Goal: Check status: Check status

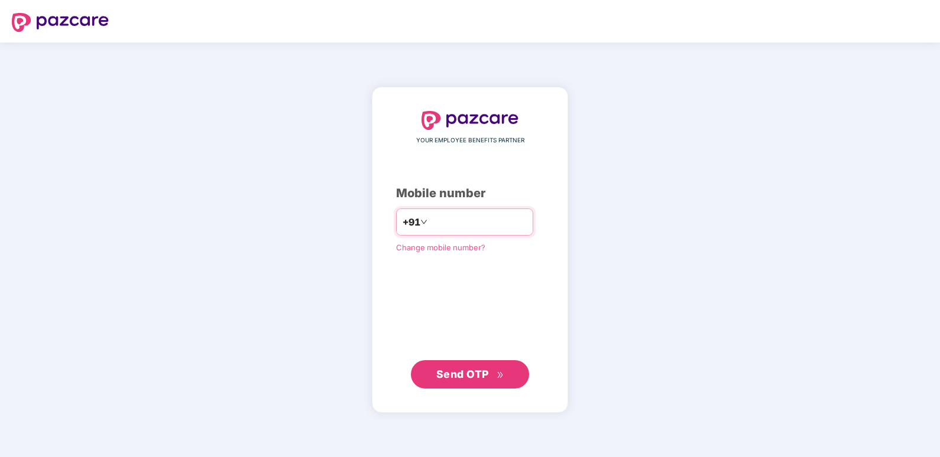
drag, startPoint x: 0, startPoint y: 0, endPoint x: 453, endPoint y: 225, distance: 505.7
click at [453, 225] on input "number" at bounding box center [478, 222] width 97 height 19
click at [430, 226] on input "**********" at bounding box center [478, 222] width 97 height 19
type input "**********"
click at [143, 259] on div "**********" at bounding box center [470, 250] width 940 height 415
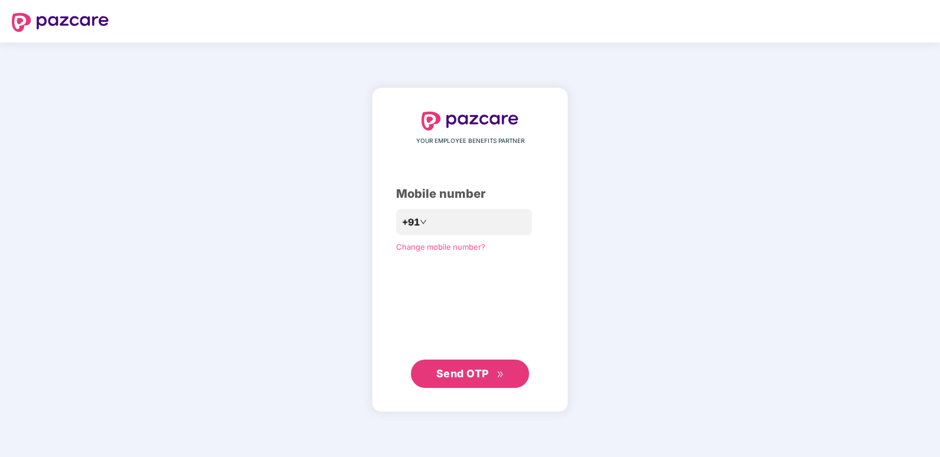
click at [459, 381] on span "Send OTP" at bounding box center [470, 374] width 68 height 17
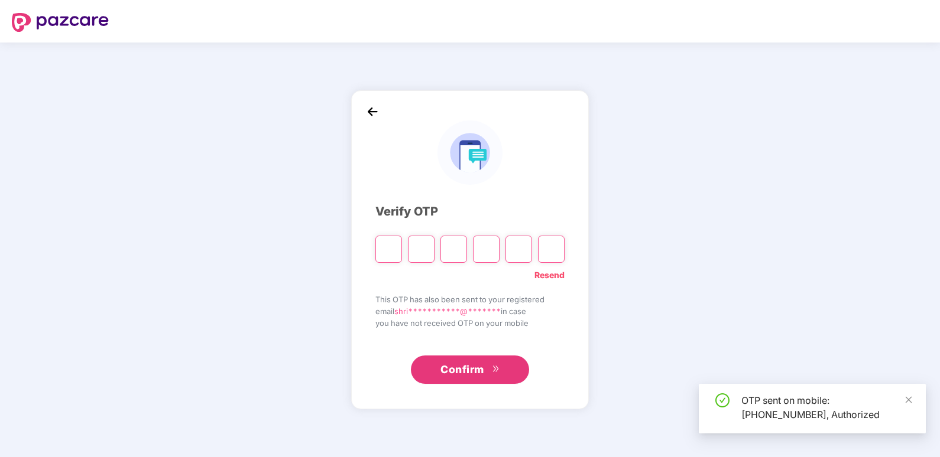
click at [391, 241] on input "Please enter verification code. Digit 1" at bounding box center [388, 249] width 27 height 27
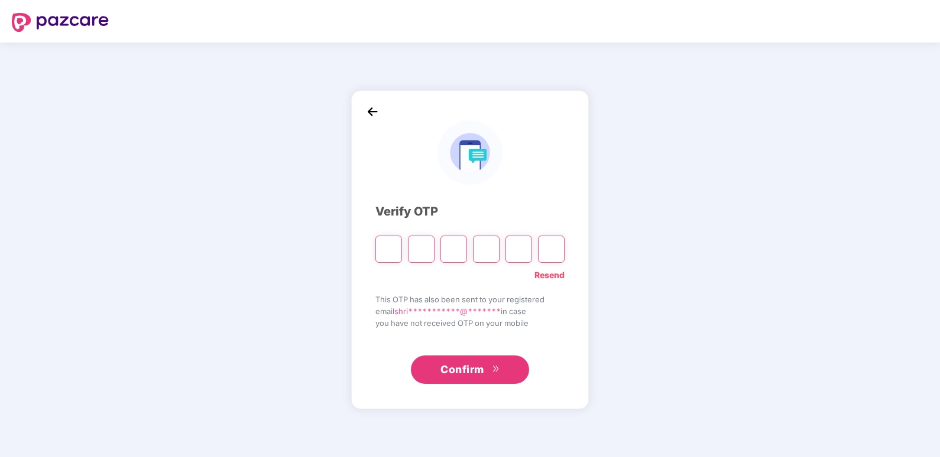
type input "*"
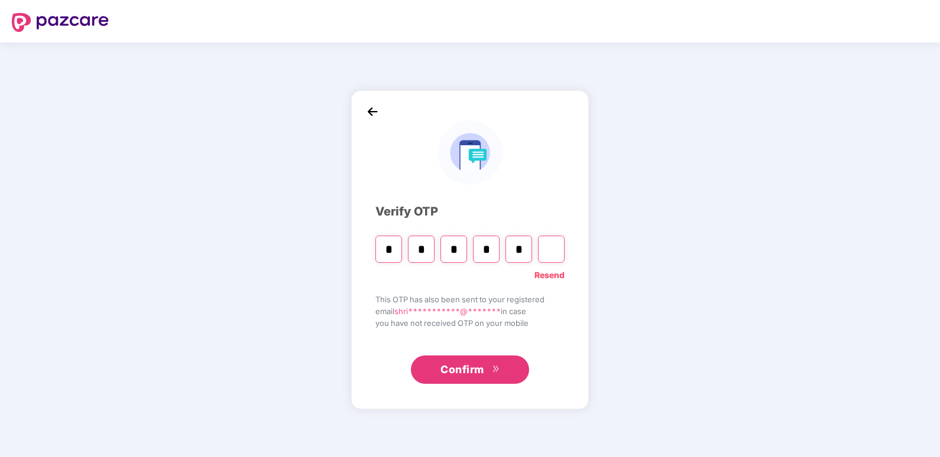
type input "*"
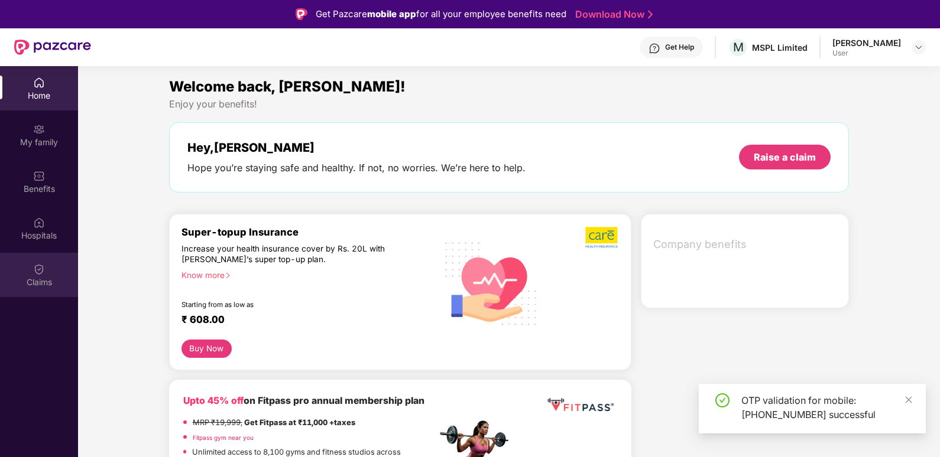
click at [35, 277] on div "Claims" at bounding box center [39, 283] width 78 height 12
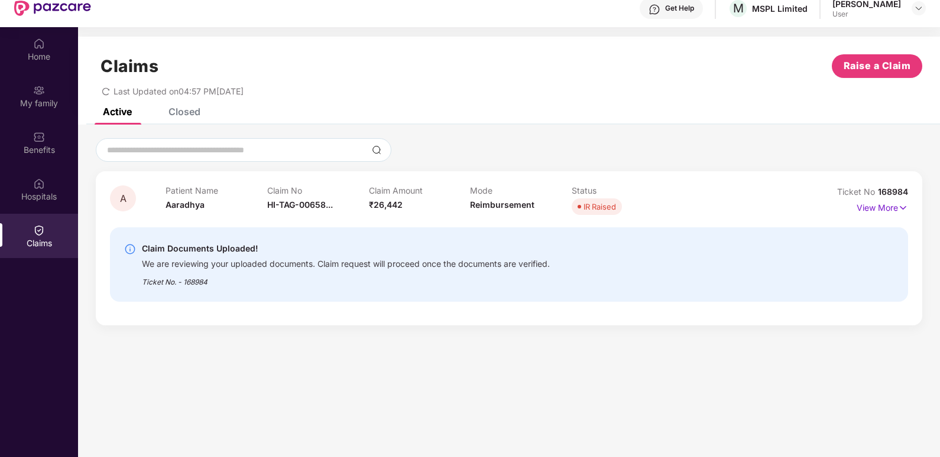
scroll to position [59, 0]
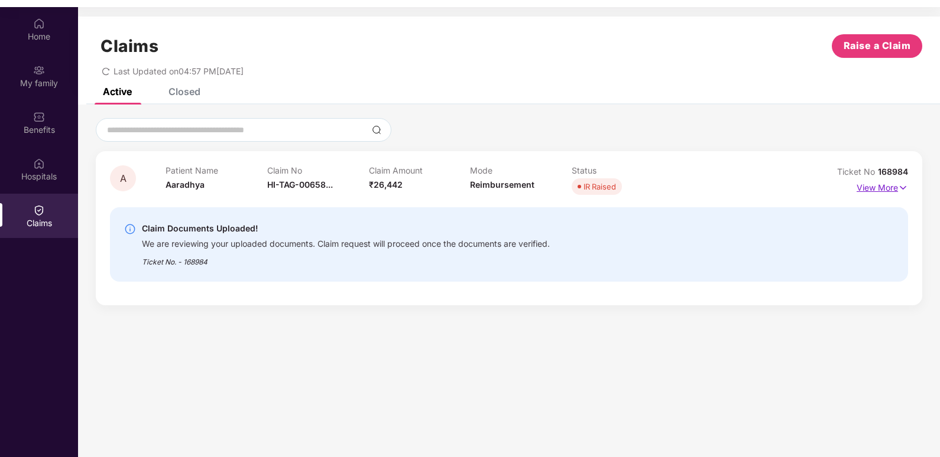
click at [892, 189] on p "View More" at bounding box center [881, 187] width 51 height 16
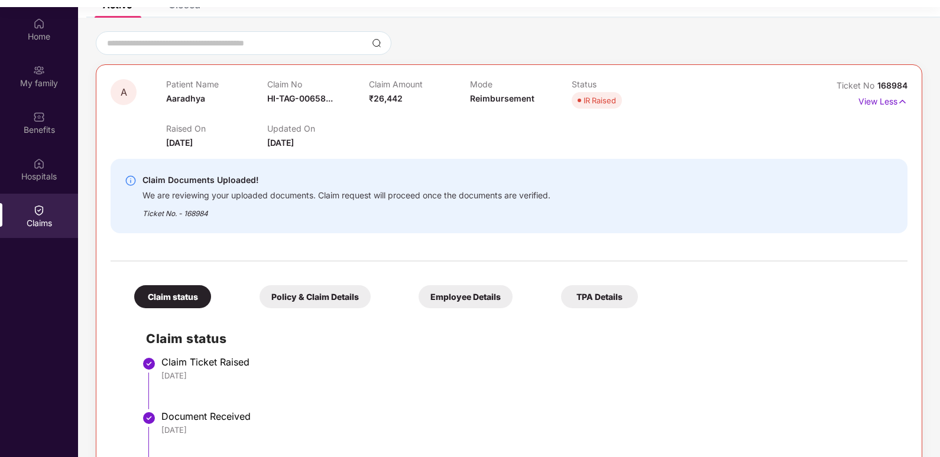
scroll to position [255, 0]
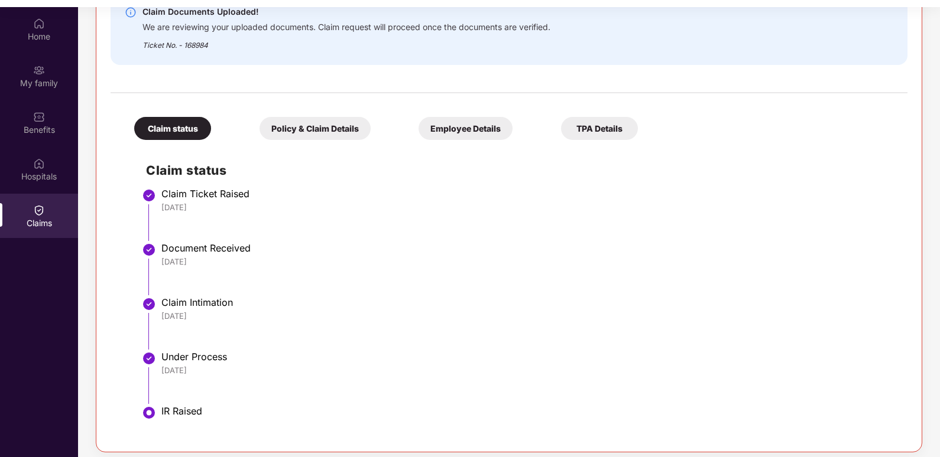
click at [176, 414] on div "IR Raised" at bounding box center [528, 411] width 734 height 12
click at [310, 131] on div "Policy & Claim Details" at bounding box center [314, 128] width 111 height 23
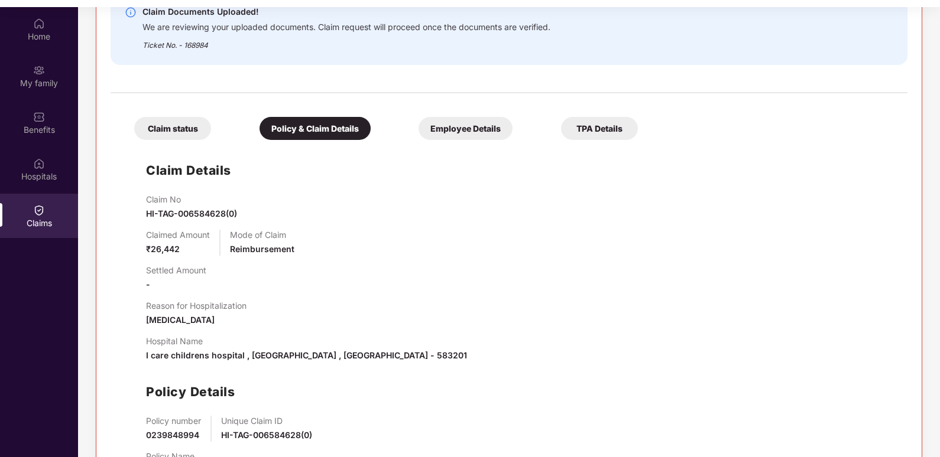
click at [154, 123] on div "Claim status" at bounding box center [172, 128] width 77 height 23
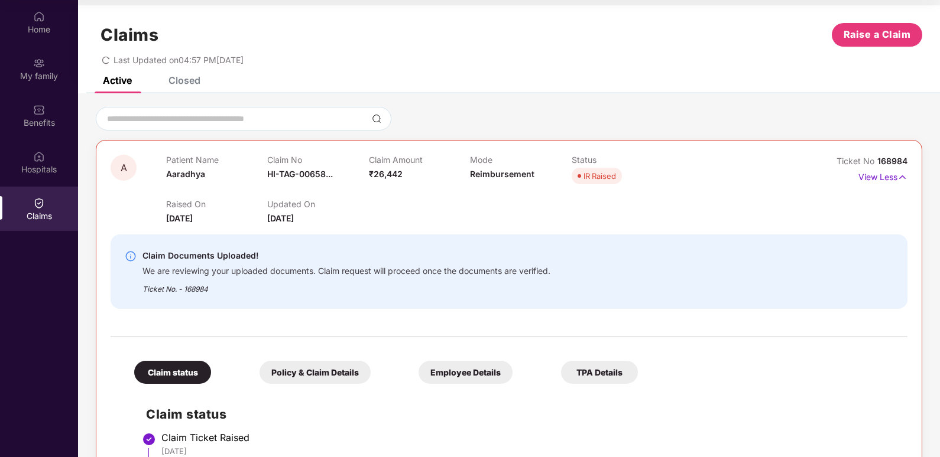
scroll to position [0, 0]
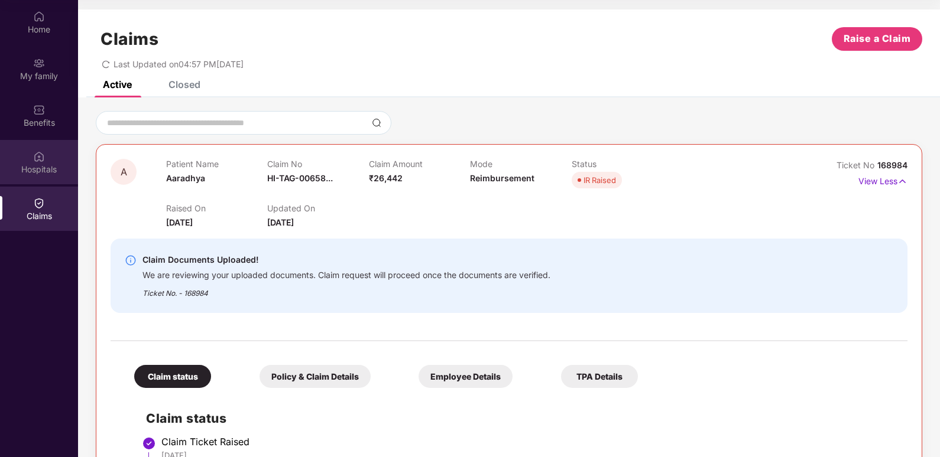
click at [43, 151] on img at bounding box center [39, 157] width 12 height 12
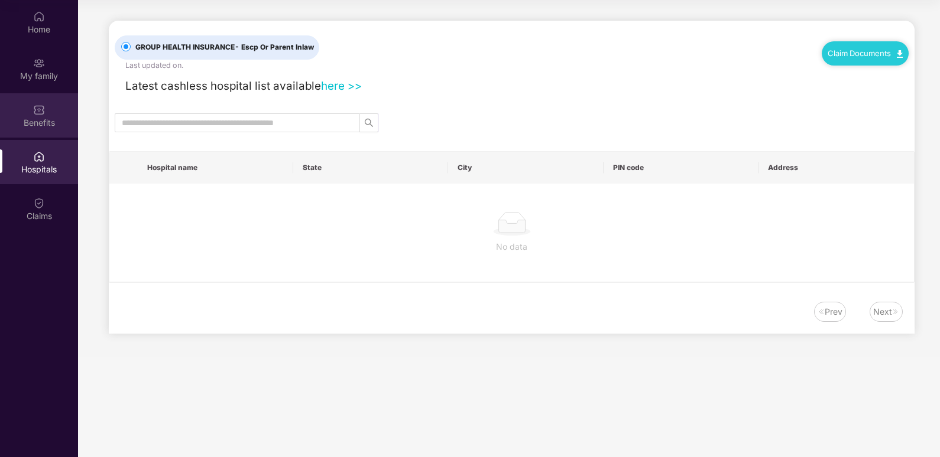
click at [43, 137] on div "Benefits" at bounding box center [39, 115] width 78 height 44
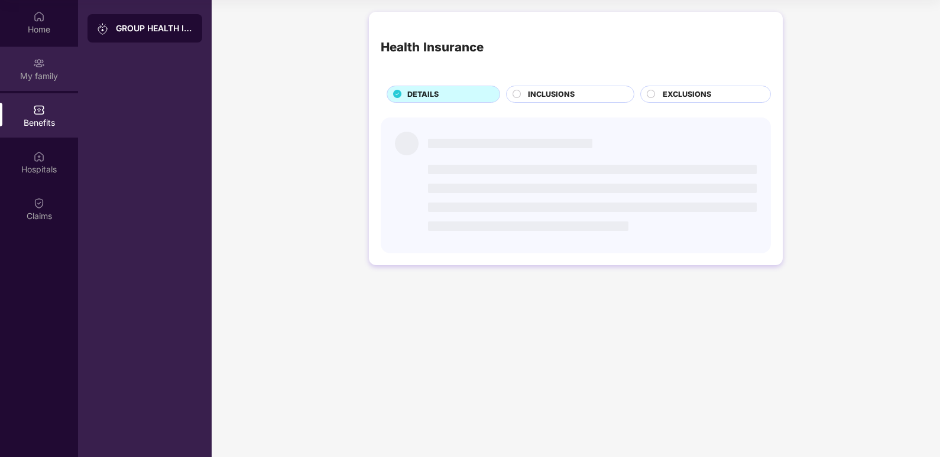
click at [53, 77] on div "My family" at bounding box center [39, 76] width 78 height 12
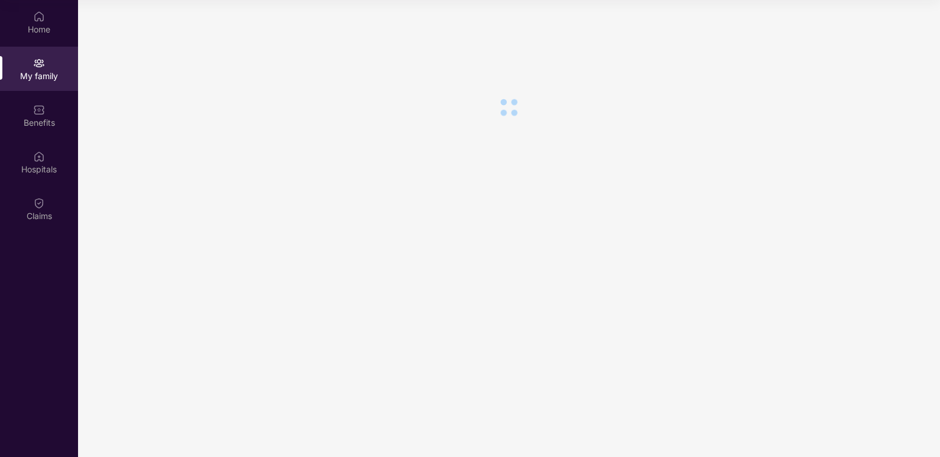
click at [51, 46] on div "Home My family Benefits Hospitals Claims" at bounding box center [39, 116] width 78 height 233
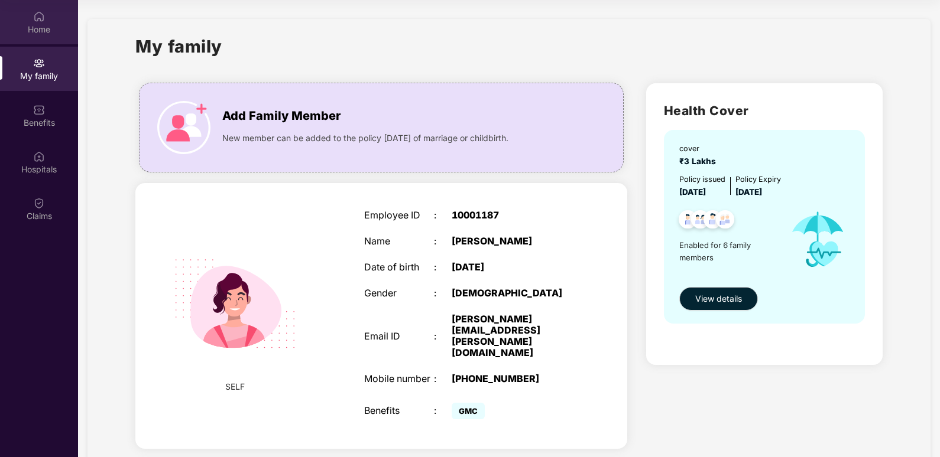
click at [45, 33] on div "Home" at bounding box center [39, 30] width 78 height 12
